Goal: Information Seeking & Learning: Learn about a topic

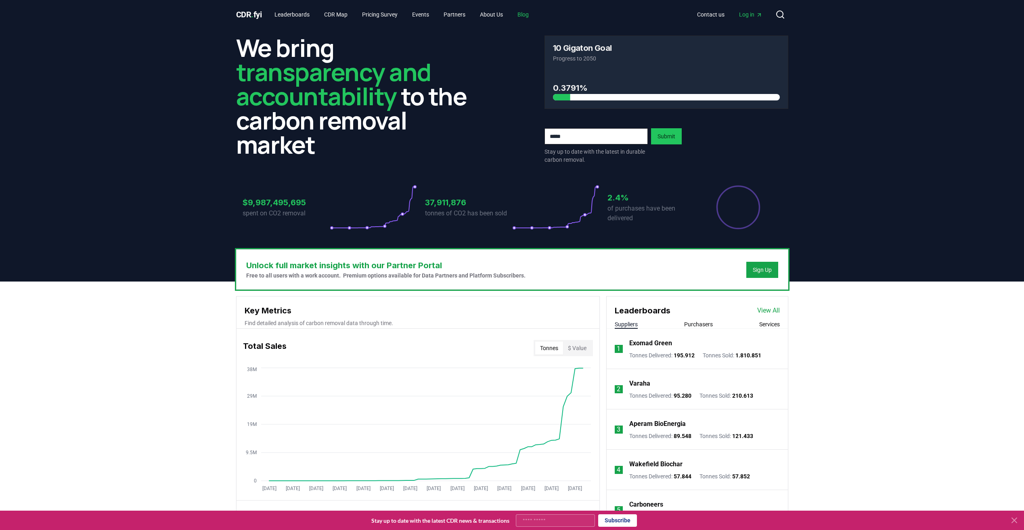
click at [533, 13] on link "Blog" at bounding box center [523, 14] width 24 height 15
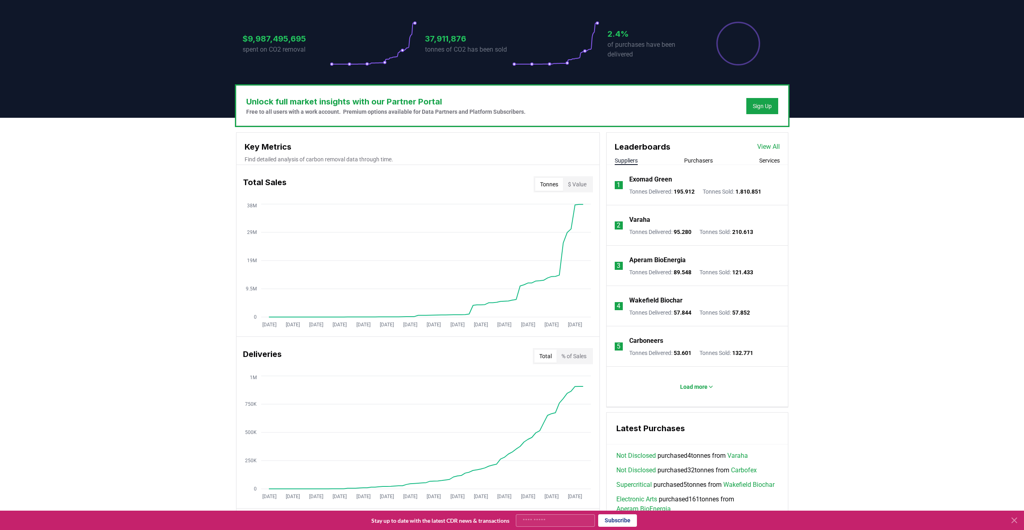
scroll to position [202, 0]
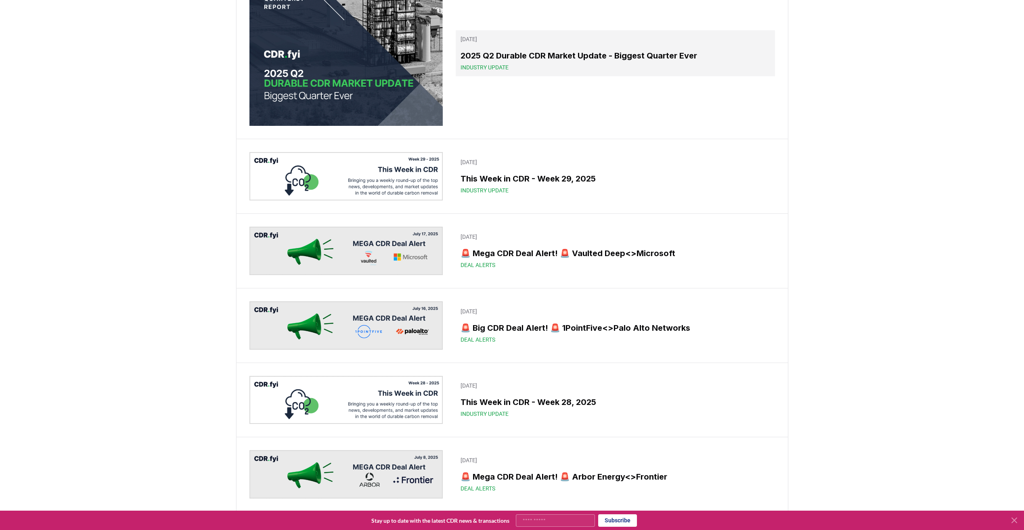
scroll to position [686, 0]
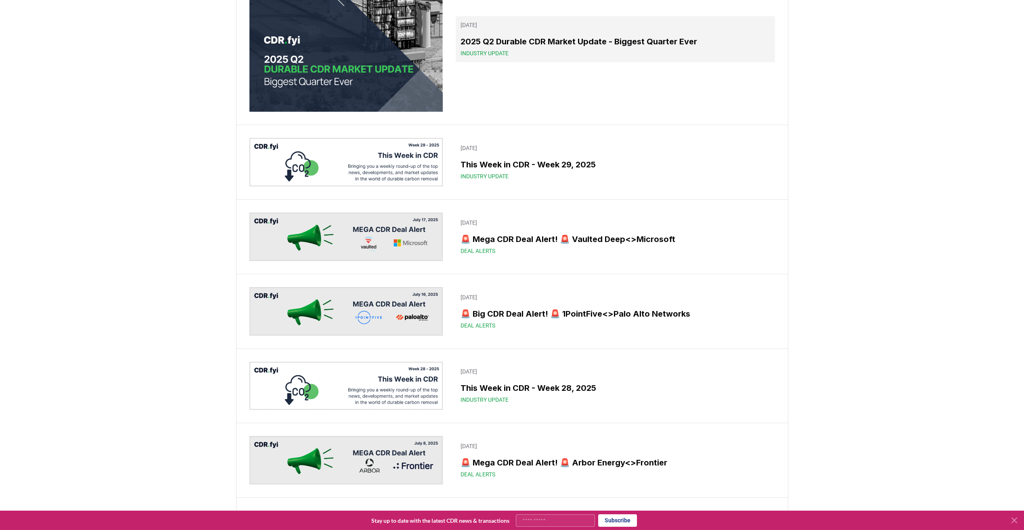
click at [568, 48] on h3 "2025 Q2 Durable CDR Market Update - Biggest Quarter Ever" at bounding box center [614, 42] width 309 height 12
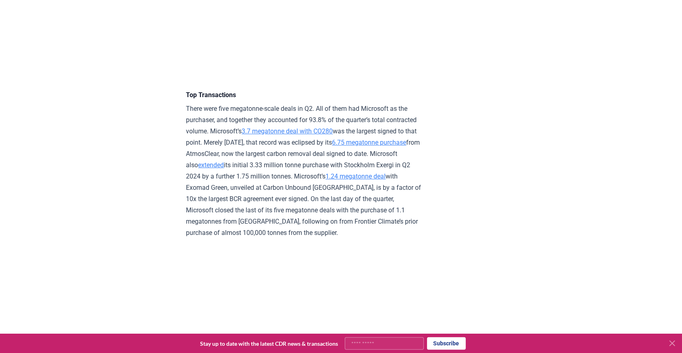
scroll to position [1579, 0]
